Goal: Information Seeking & Learning: Learn about a topic

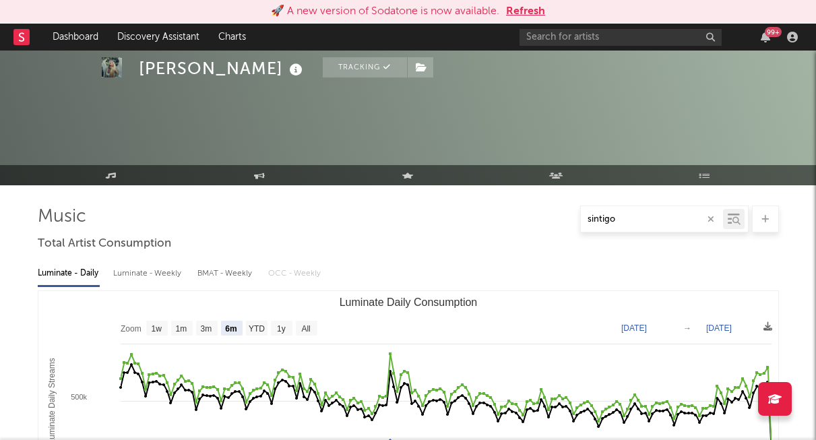
select select "6m"
select select "1w"
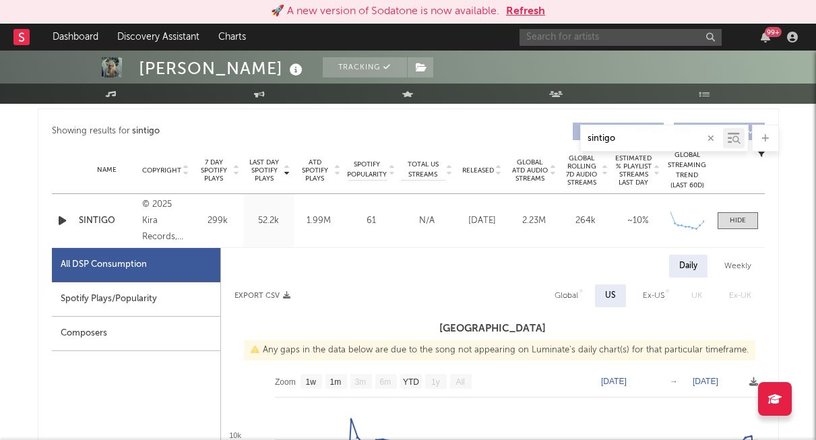
click at [601, 42] on input "text" at bounding box center [621, 37] width 202 height 17
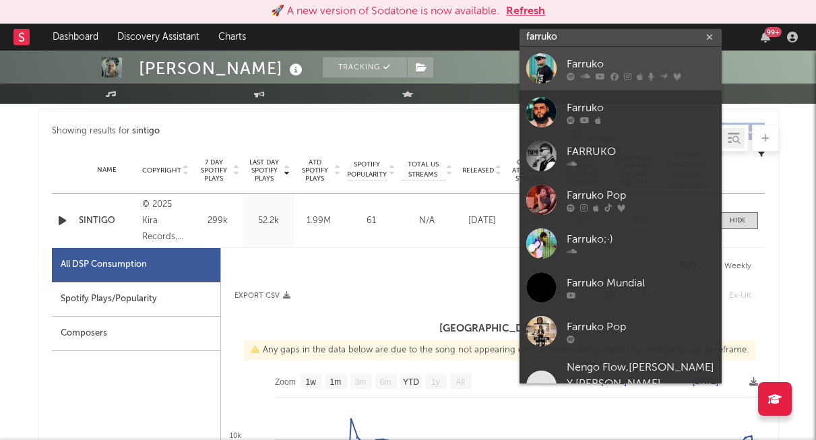
type input "farruko"
click at [543, 60] on div at bounding box center [541, 68] width 30 height 30
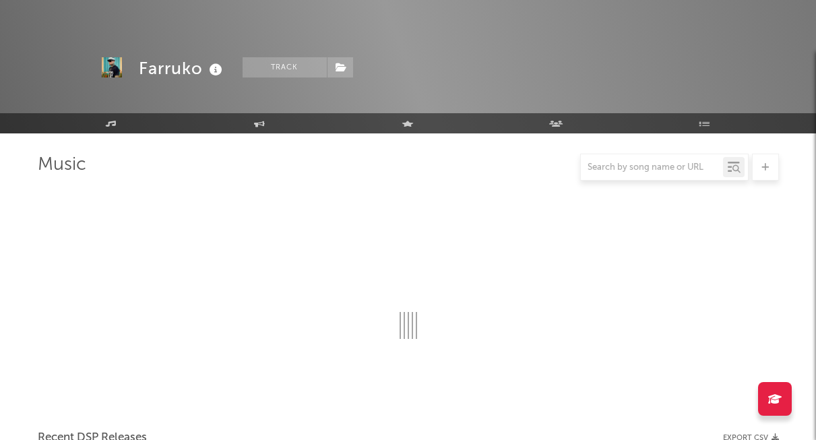
scroll to position [503, 0]
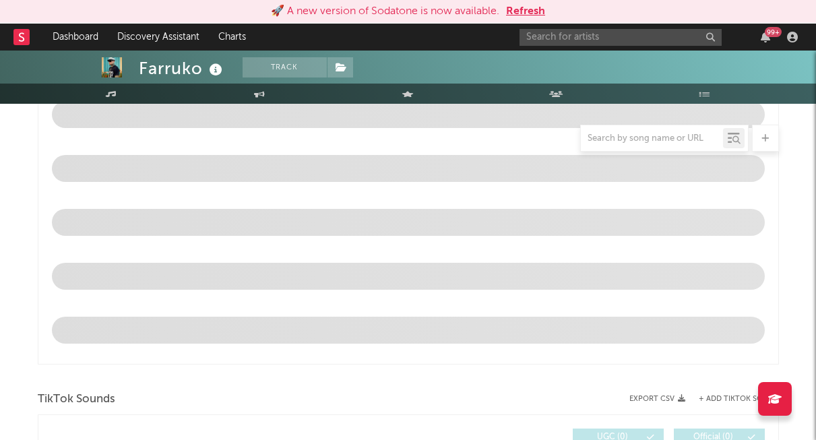
select select "6m"
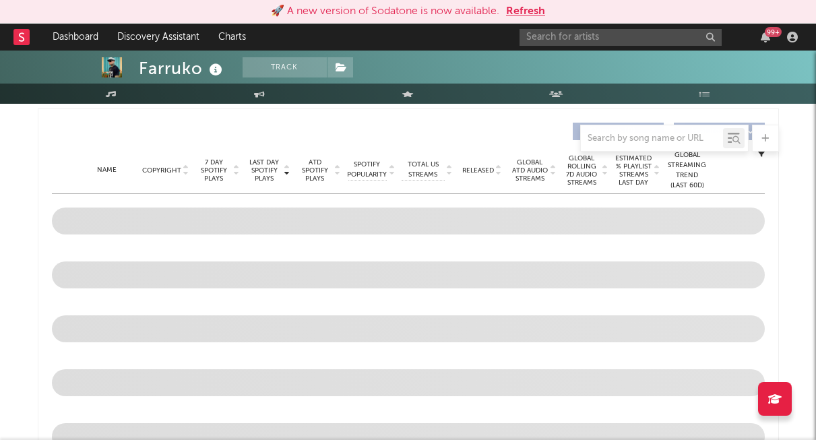
click at [675, 131] on div at bounding box center [652, 138] width 142 height 17
click at [667, 132] on div at bounding box center [652, 138] width 142 height 17
click at [667, 137] on input "text" at bounding box center [652, 138] width 142 height 11
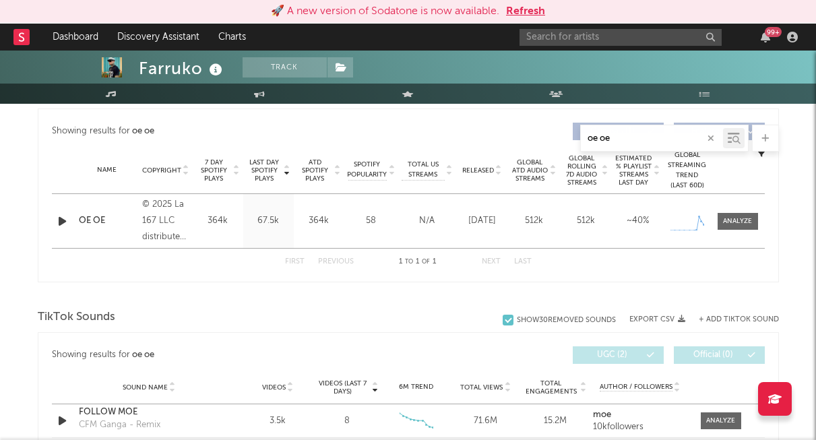
type input "oe oe"
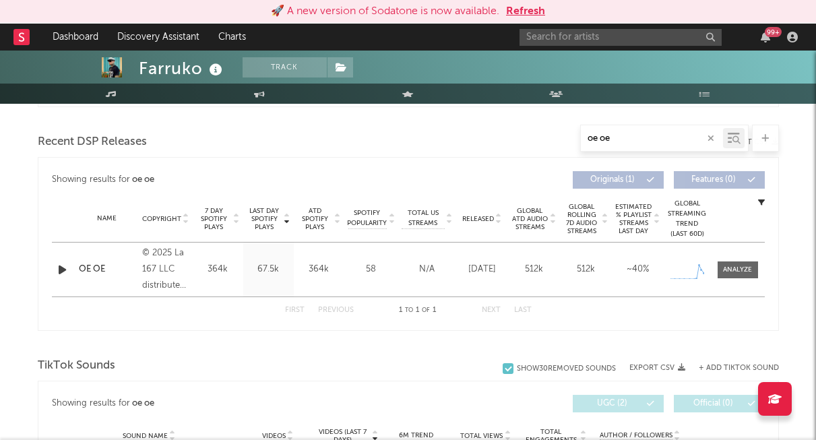
click at [104, 276] on div "Name OE OE Copyright © 2025 La 167 LLC distributed by Warner Music Latina Inc. …" at bounding box center [408, 270] width 713 height 54
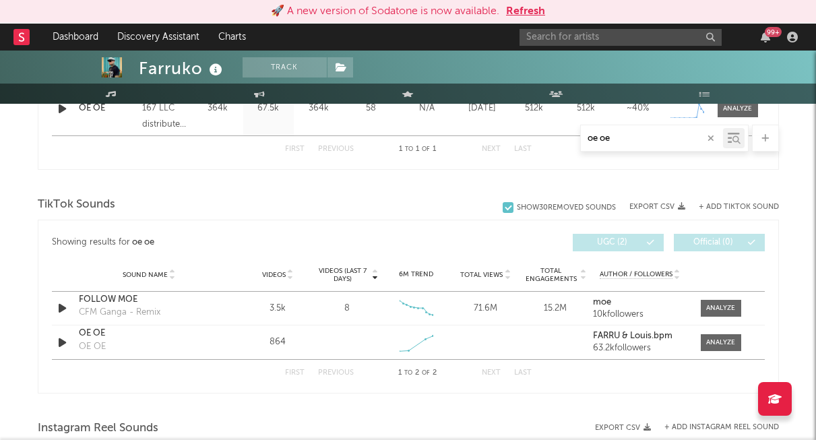
scroll to position [646, 0]
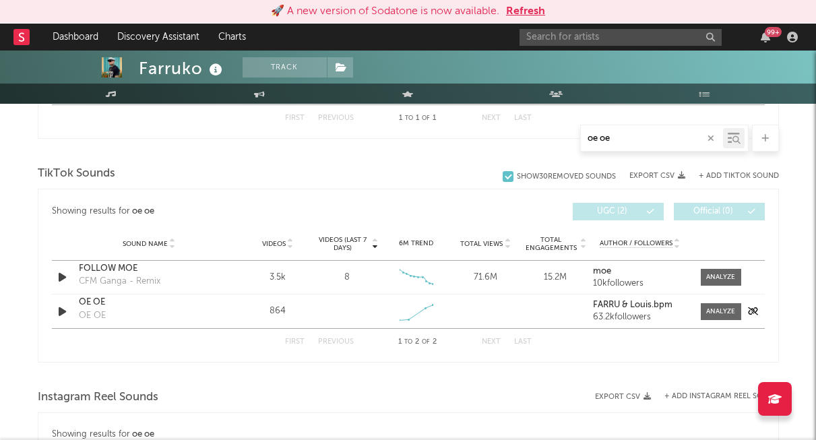
click at [88, 313] on div "OE OE" at bounding box center [92, 315] width 27 height 13
click at [400, 297] on div "Sound Name OE OE OE OE Videos 864 Videos (last 7 days) Weekly Growth % 6M Trend…" at bounding box center [408, 312] width 713 height 34
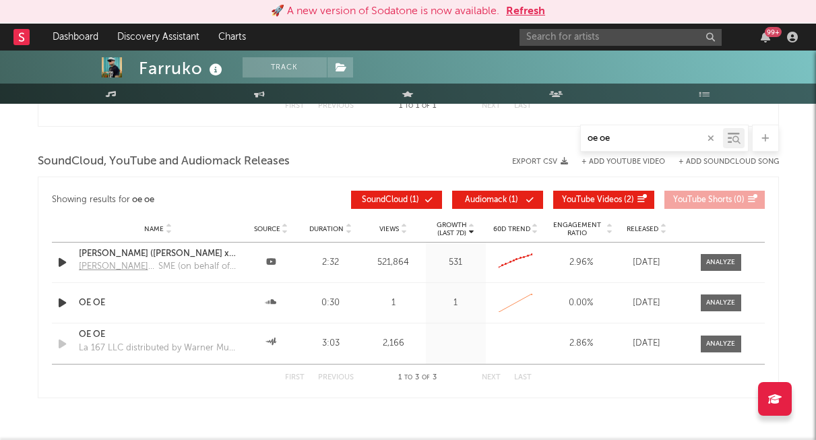
scroll to position [1130, 0]
